Goal: Information Seeking & Learning: Learn about a topic

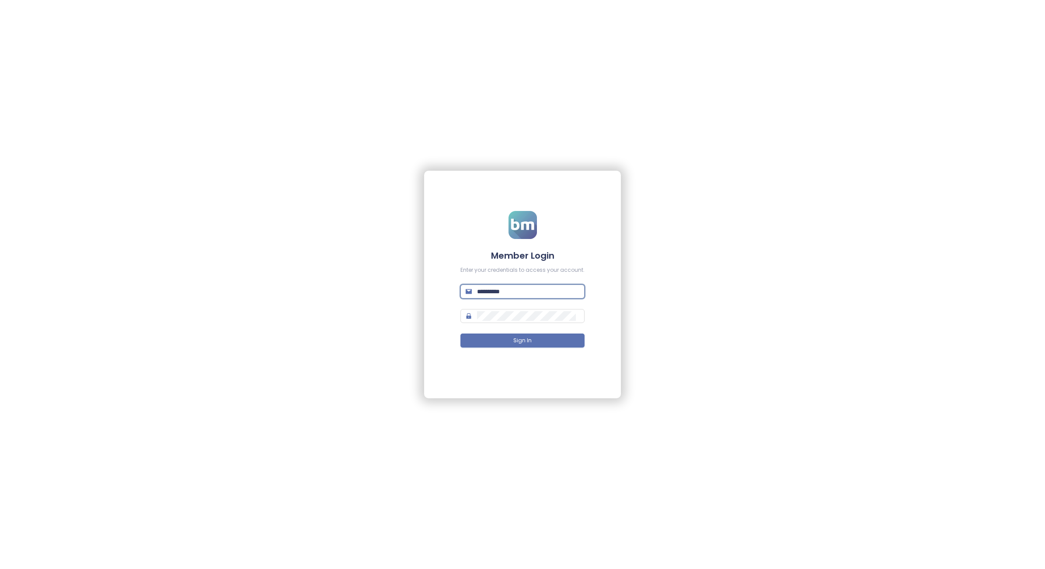
click at [519, 287] on input "**********" at bounding box center [528, 291] width 102 height 10
type input "**********"
click at [545, 335] on button "Sign In" at bounding box center [523, 340] width 124 height 14
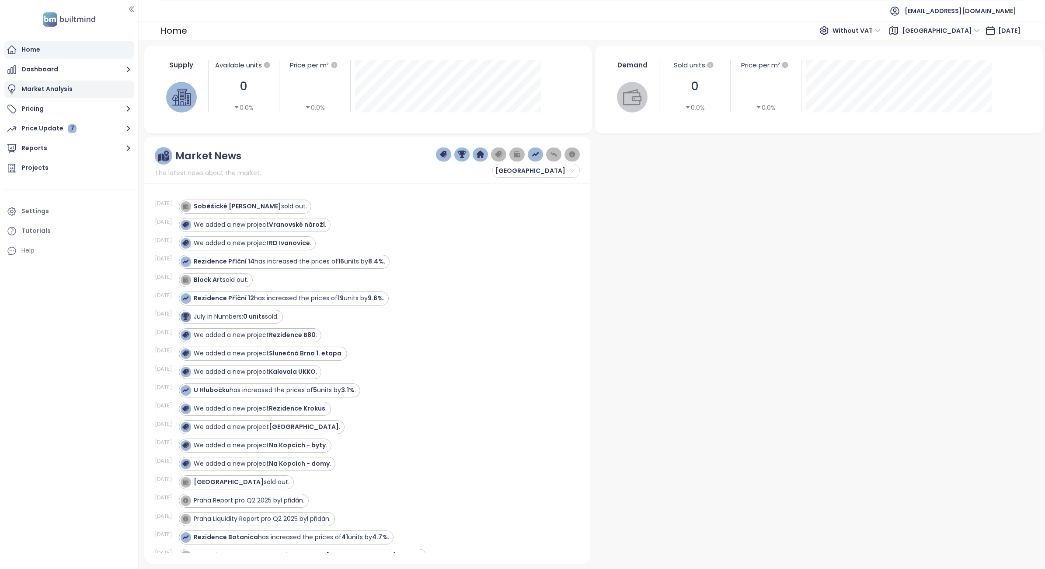
click at [26, 89] on div "Market Analysis" at bounding box center [46, 89] width 51 height 11
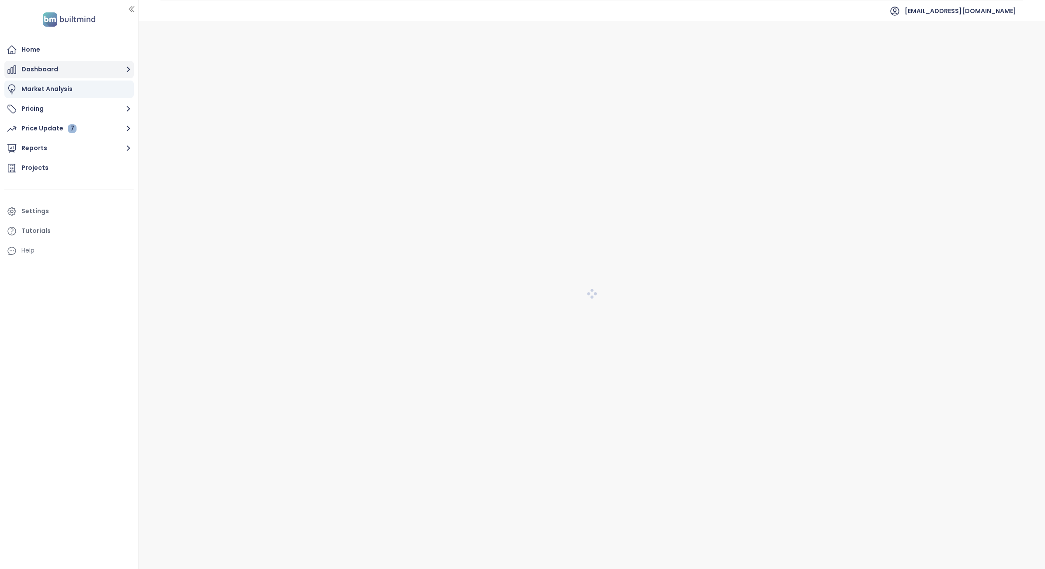
click at [31, 74] on button "Dashboard" at bounding box center [68, 69] width 129 height 17
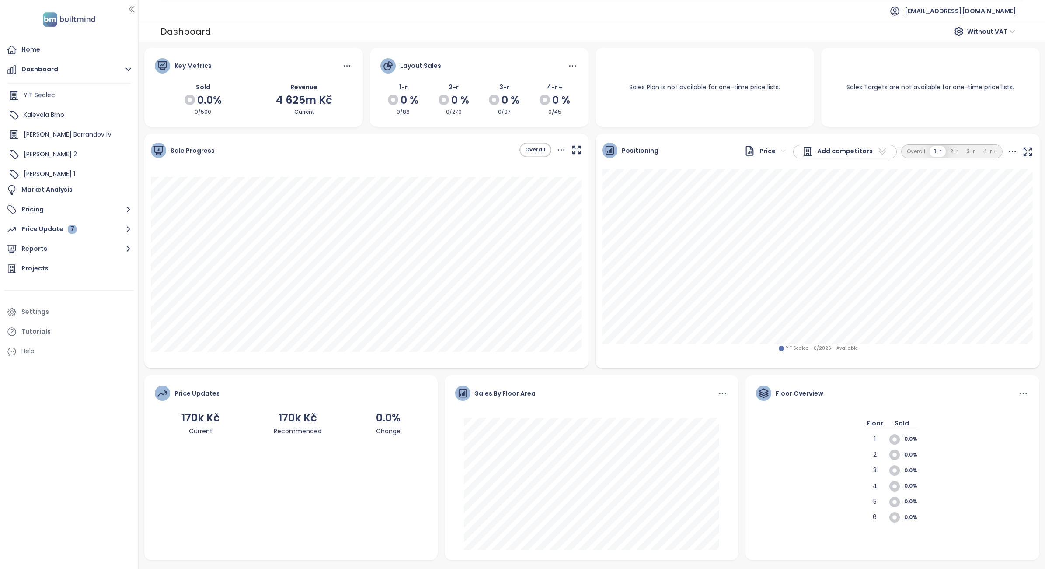
scroll to position [55, 0]
click at [50, 103] on div "Kalevala Brno" at bounding box center [69, 95] width 125 height 17
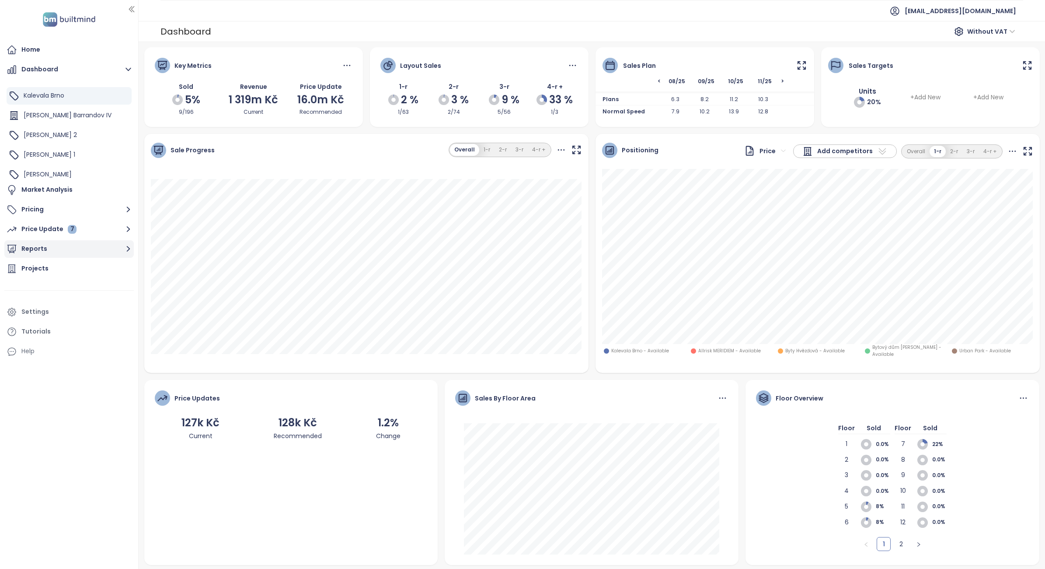
click at [51, 252] on button "Reports" at bounding box center [68, 248] width 129 height 17
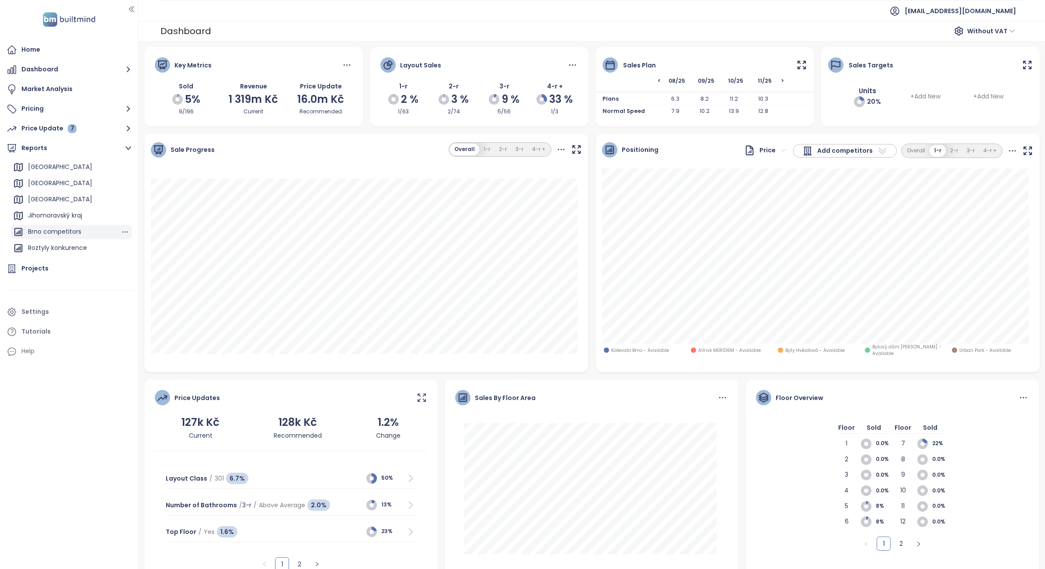
scroll to position [0, 0]
click at [66, 217] on div "[GEOGRAPHIC_DATA]" at bounding box center [71, 217] width 121 height 14
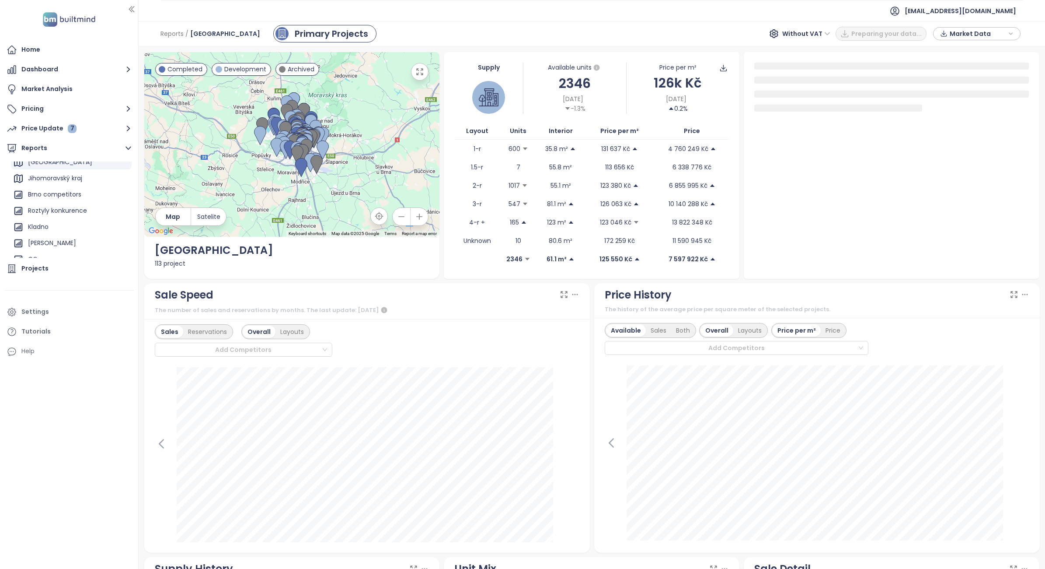
scroll to position [109, 0]
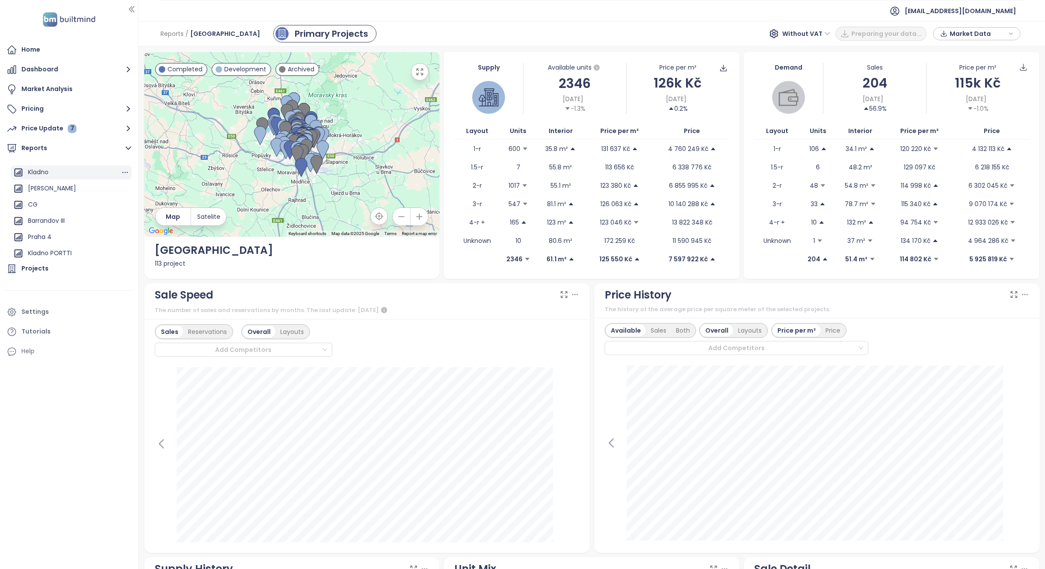
click at [70, 169] on div "Kladno" at bounding box center [71, 172] width 121 height 14
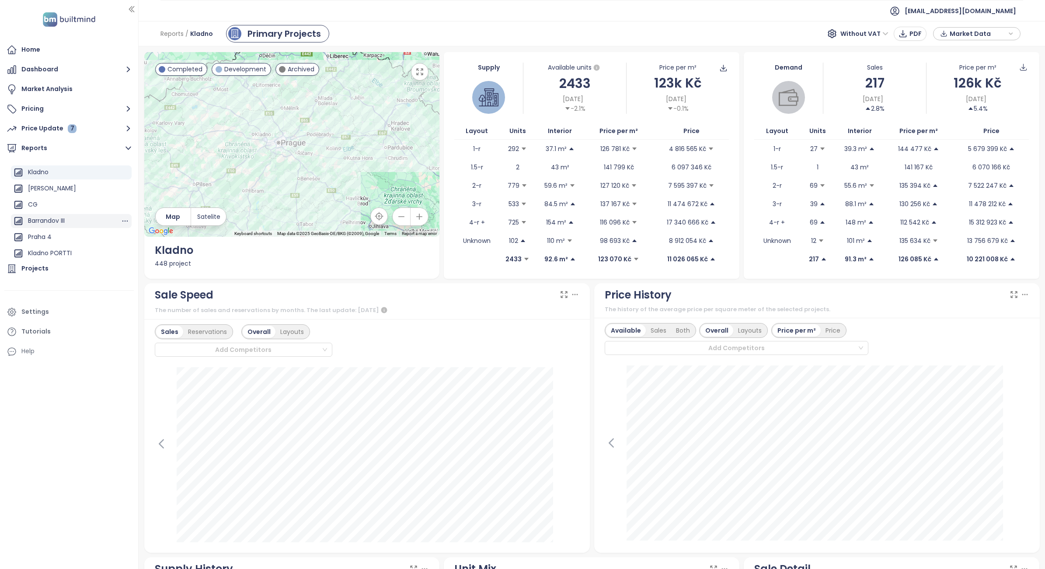
scroll to position [164, 0]
click at [79, 178] on div "Praha 4" at bounding box center [71, 182] width 121 height 14
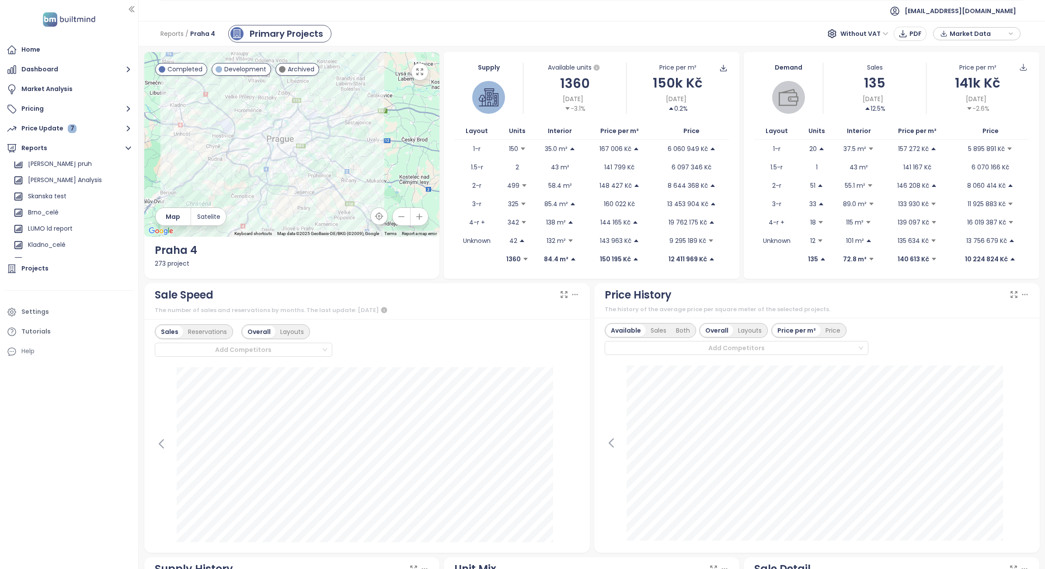
scroll to position [241, 0]
click at [121, 188] on icon "button" at bounding box center [125, 186] width 9 height 9
click at [125, 163] on button "Delete" at bounding box center [127, 165] width 36 height 13
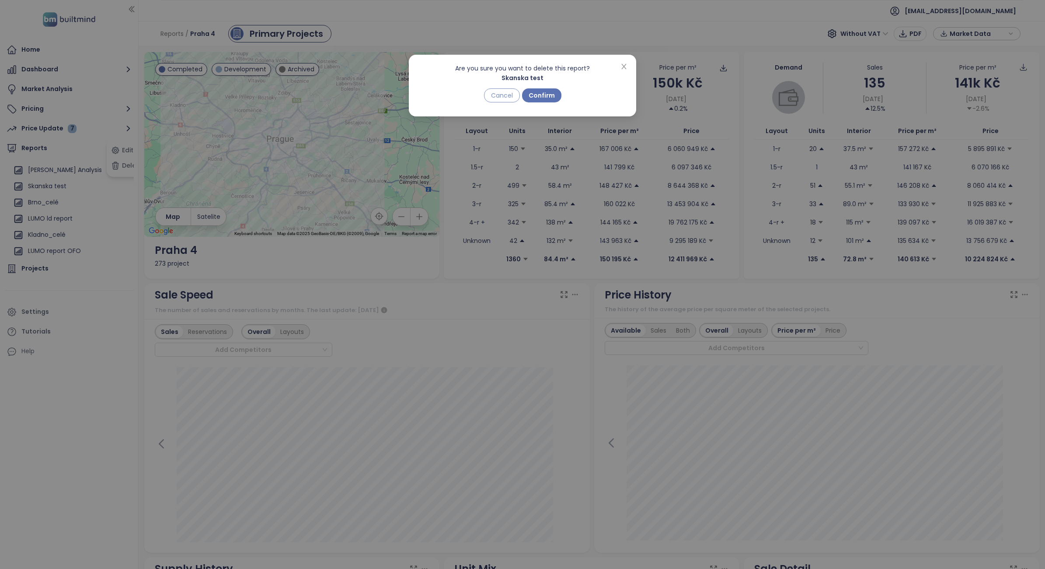
click at [498, 95] on span "Cancel" at bounding box center [502, 96] width 22 height 10
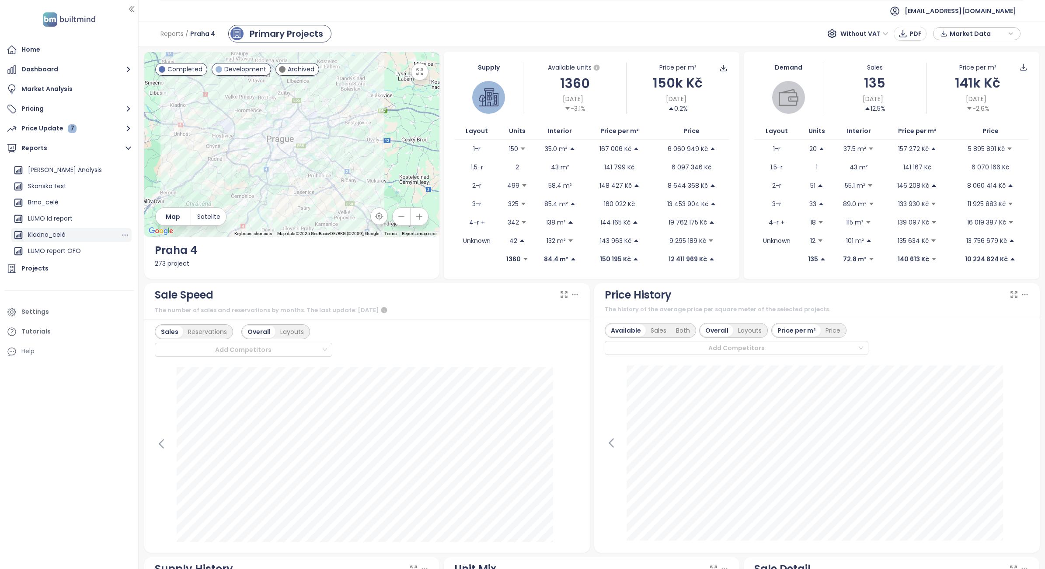
click at [88, 230] on div "Kladno_celé" at bounding box center [71, 235] width 121 height 14
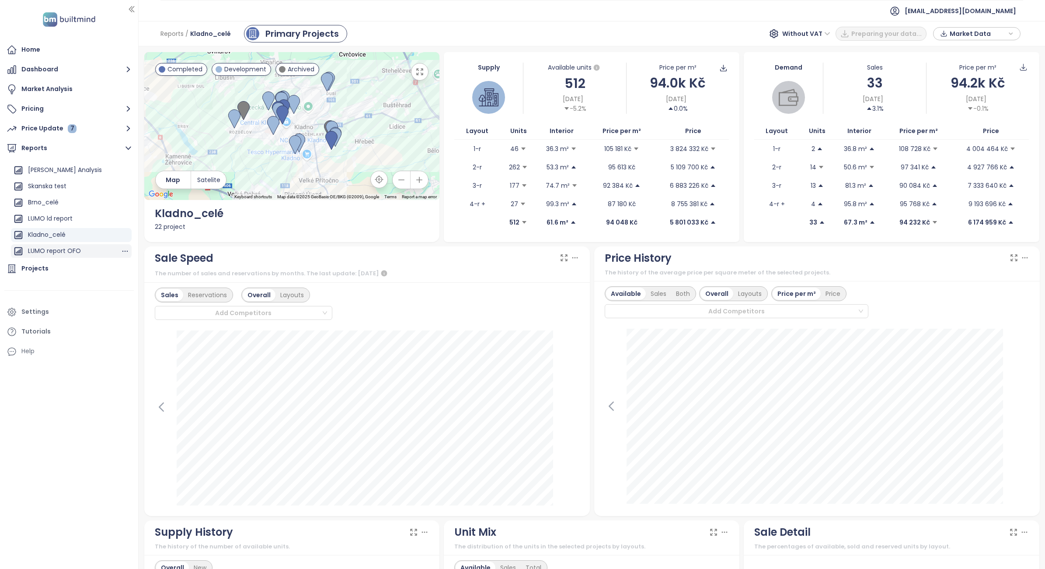
click at [82, 250] on div "LUMO report OFO" at bounding box center [71, 251] width 121 height 14
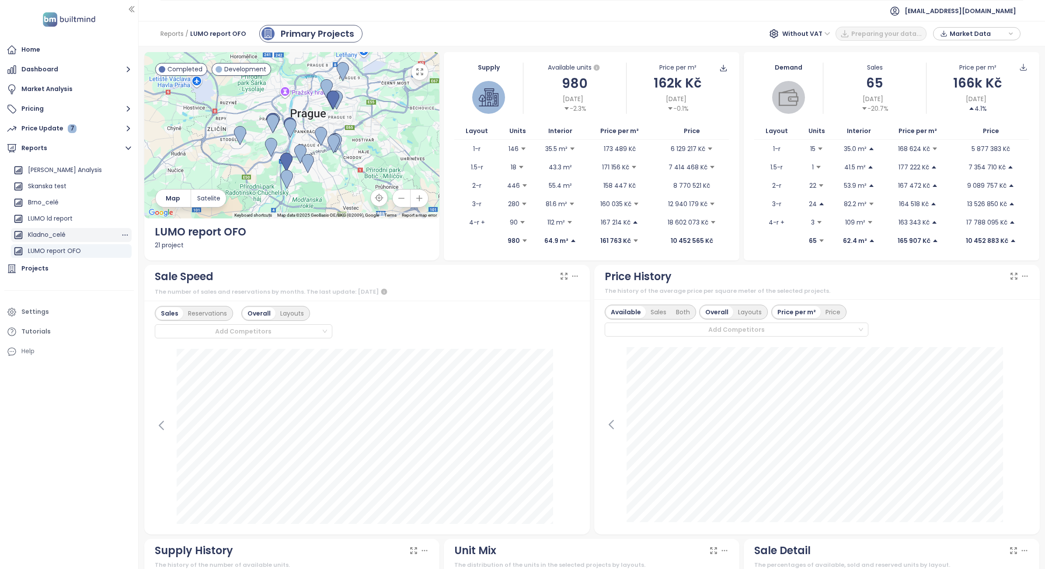
click at [73, 229] on div "Kladno_celé" at bounding box center [71, 235] width 121 height 14
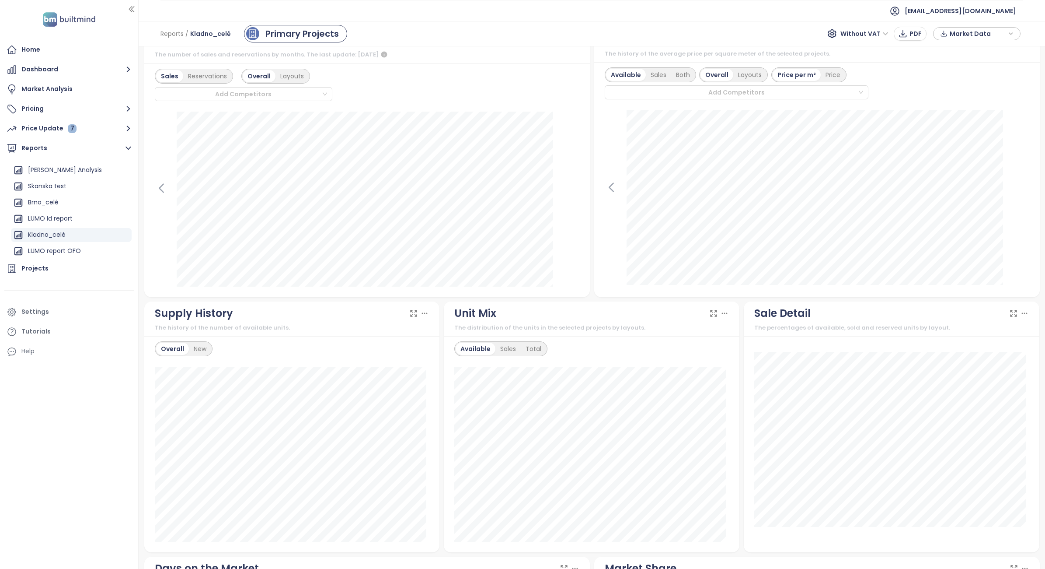
scroll to position [0, 0]
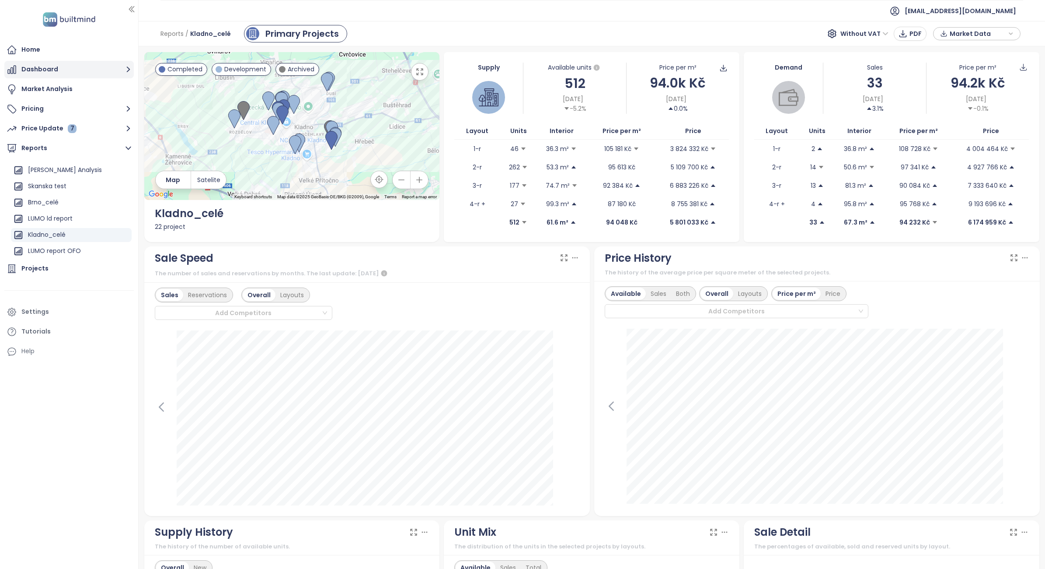
click at [77, 74] on button "Dashboard" at bounding box center [68, 69] width 129 height 17
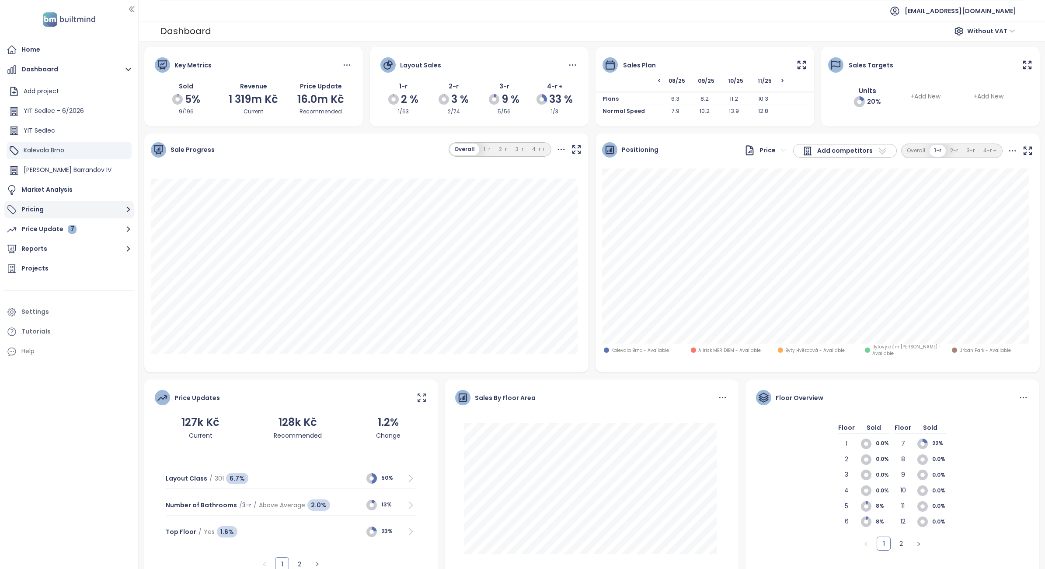
click at [99, 217] on button "Pricing" at bounding box center [68, 209] width 129 height 17
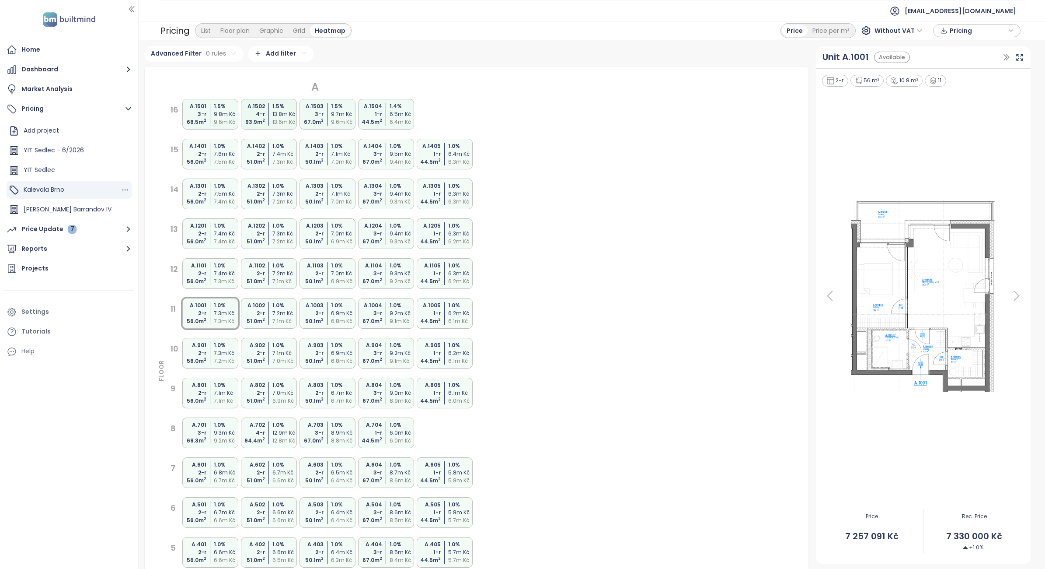
click at [88, 186] on div "Kalevala Brno" at bounding box center [69, 189] width 125 height 17
click at [76, 208] on span "[PERSON_NAME] Barrandov IV" at bounding box center [68, 209] width 88 height 9
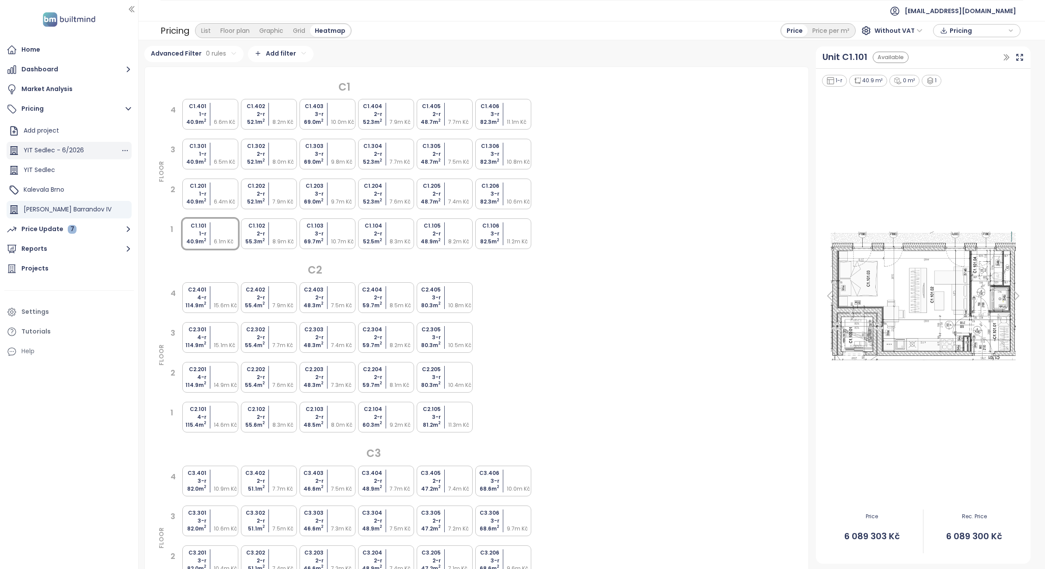
scroll to position [55, 0]
click at [77, 171] on div "[PERSON_NAME] 2" at bounding box center [69, 174] width 125 height 17
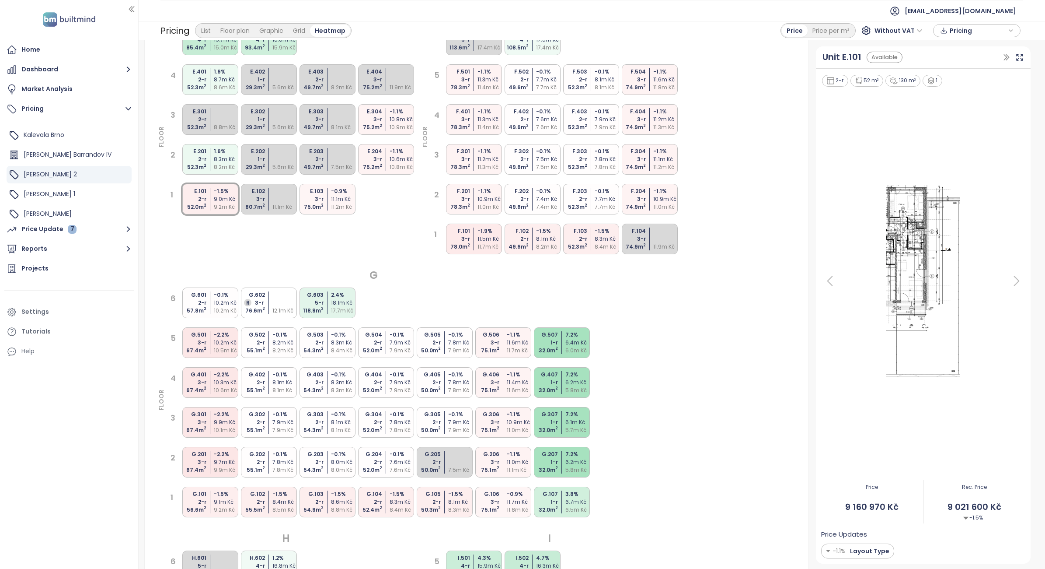
scroll to position [0, 0]
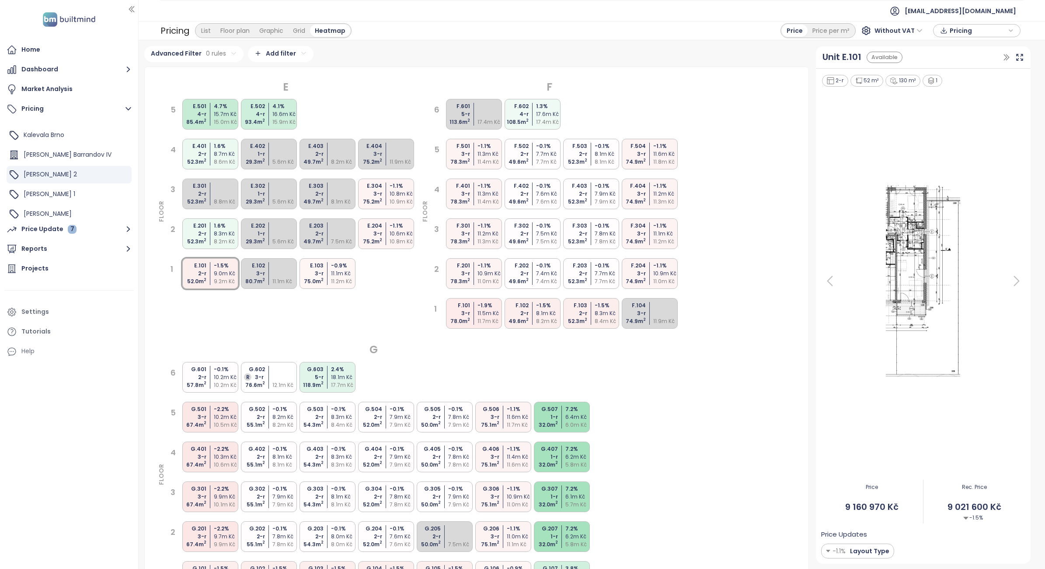
drag, startPoint x: 670, startPoint y: 247, endPoint x: 731, endPoint y: 95, distance: 163.9
click at [731, 96] on div "E FLOOR 5 E.501 4-r 85.4 m 2 4.7 % 15.7m Kč 15.0m [PERSON_NAME]502 4-r 93.4 m 2…" at bounding box center [476, 470] width 643 height 786
click at [70, 161] on div "[PERSON_NAME]" at bounding box center [69, 158] width 125 height 17
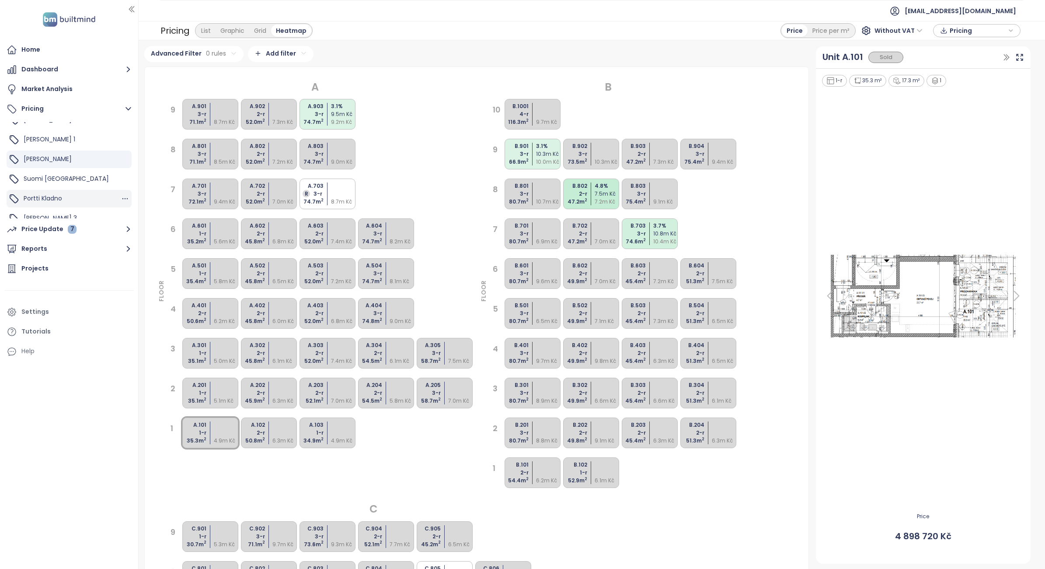
click at [81, 193] on div "Portti Kladno" at bounding box center [69, 198] width 125 height 17
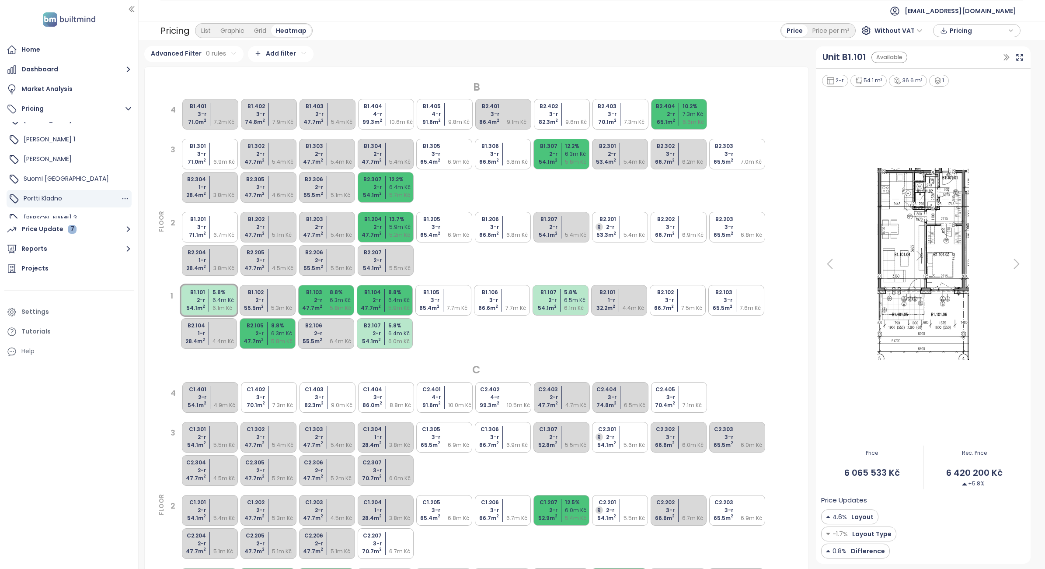
scroll to position [118, 0]
click at [44, 210] on span "[PERSON_NAME] 3" at bounding box center [50, 209] width 53 height 9
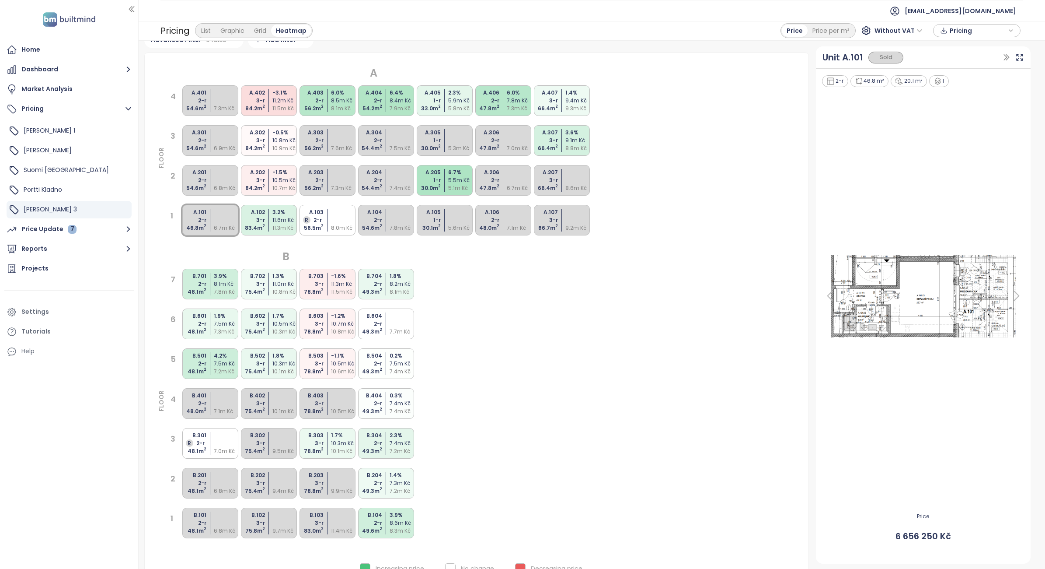
scroll to position [0, 0]
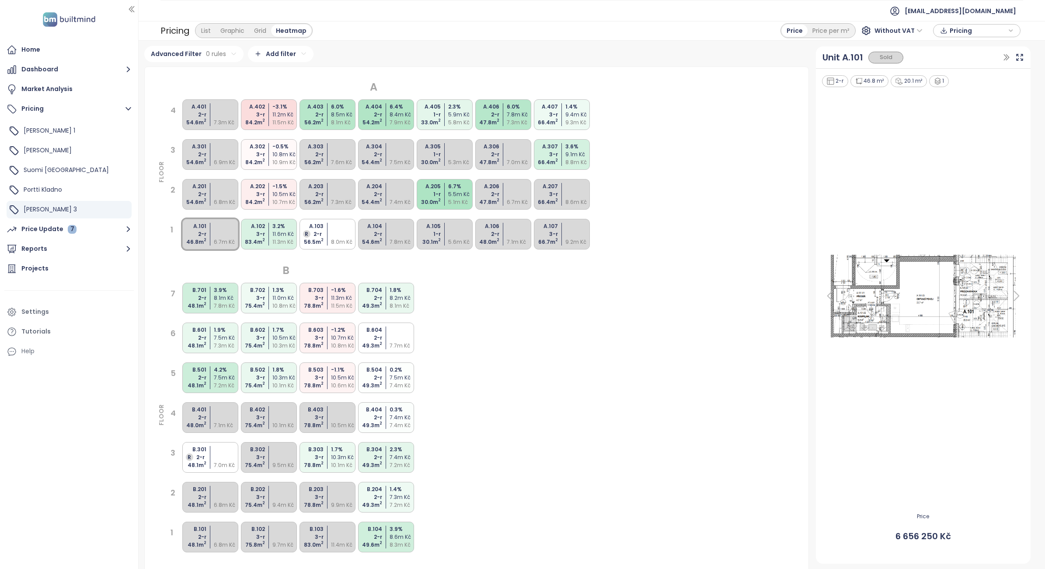
click at [444, 192] on div at bounding box center [444, 194] width 0 height 23
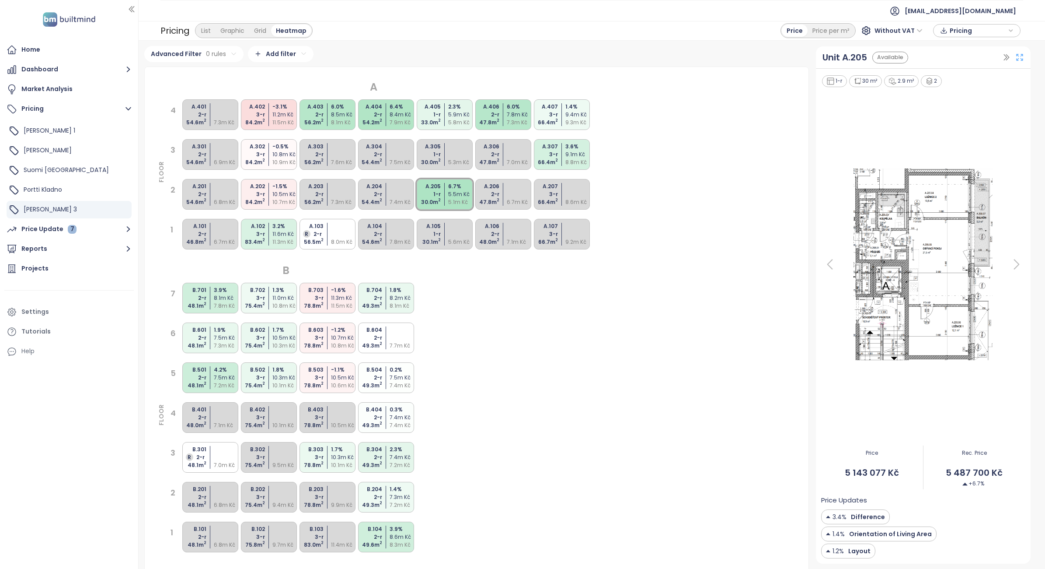
click at [1016, 58] on icon at bounding box center [1020, 57] width 9 height 9
